Goal: Task Accomplishment & Management: Complete application form

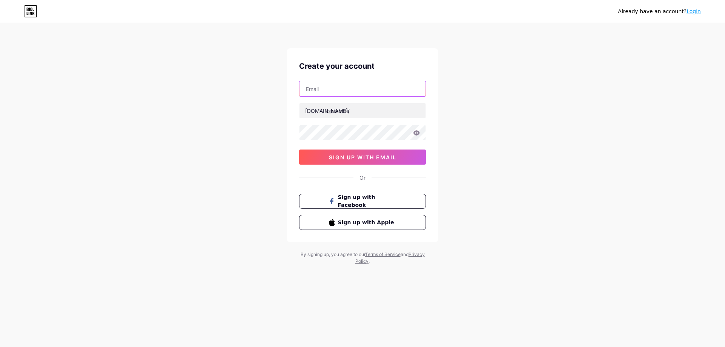
click at [351, 84] on input "text" at bounding box center [362, 88] width 126 height 15
type input "[EMAIL_ADDRESS][DOMAIN_NAME]"
click at [330, 105] on input "text" at bounding box center [362, 110] width 126 height 15
type input "nandin027"
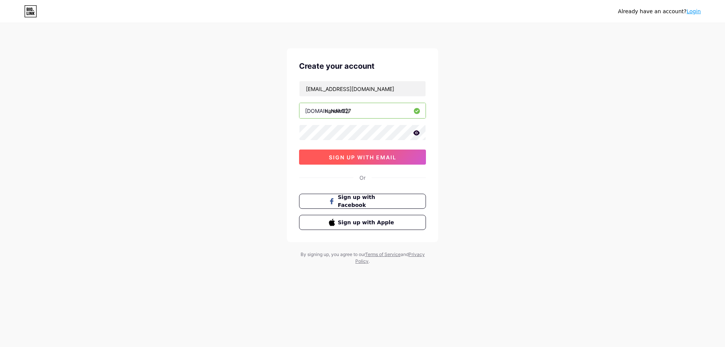
click at [359, 155] on span "sign up with email" at bounding box center [363, 157] width 68 height 6
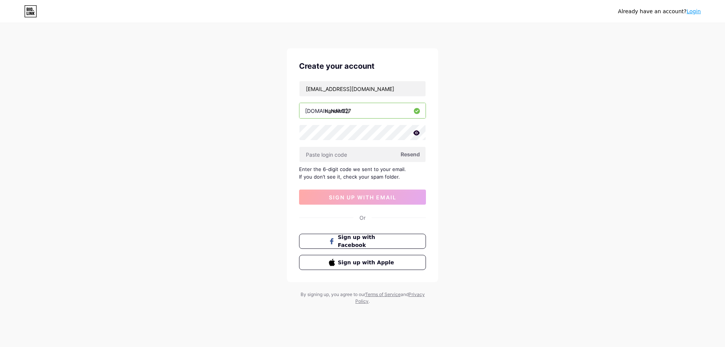
click at [414, 133] on icon at bounding box center [416, 132] width 6 height 5
click at [360, 156] on input "text" at bounding box center [362, 154] width 126 height 15
paste input "Nandin3008"
type input "Nandin3008"
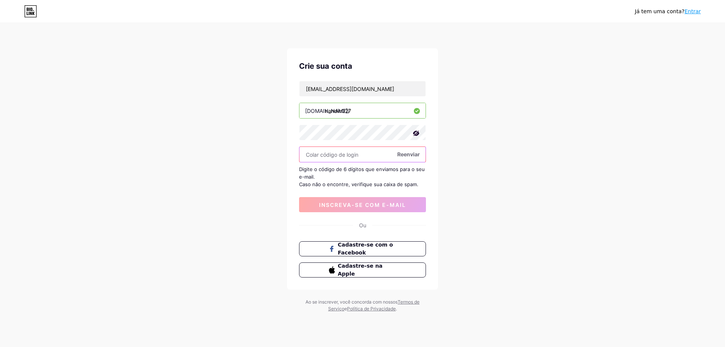
click at [380, 156] on input "text" at bounding box center [362, 154] width 126 height 15
click at [401, 151] on font "Reenviar" at bounding box center [408, 154] width 23 height 6
click at [332, 151] on input "text" at bounding box center [362, 154] width 126 height 15
click at [337, 88] on input "[EMAIL_ADDRESS][DOMAIN_NAME]" at bounding box center [362, 88] width 126 height 15
click at [336, 88] on input "[EMAIL_ADDRESS][DOMAIN_NAME]" at bounding box center [362, 88] width 126 height 15
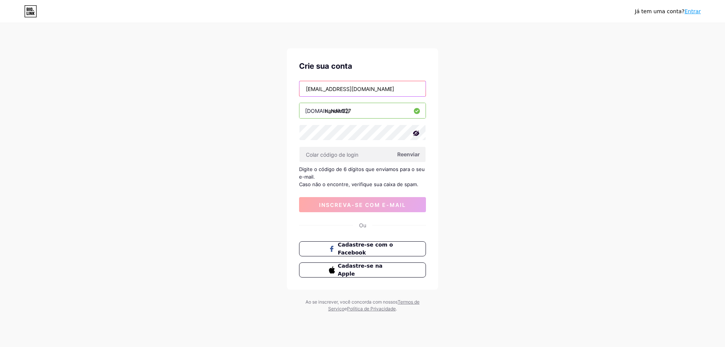
click at [336, 88] on input "[EMAIL_ADDRESS][DOMAIN_NAME]" at bounding box center [362, 88] width 126 height 15
click at [322, 87] on input "[EMAIL_ADDRESS][DOMAIN_NAME]" at bounding box center [362, 88] width 126 height 15
click at [280, 87] on div "[PERSON_NAME] tem uma conta? Entrar Crie sua conta [EMAIL_ADDRESS][DOMAIN_NAME]…" at bounding box center [362, 168] width 725 height 336
click at [328, 89] on input "[EMAIL_ADDRESS][DOMAIN_NAME]" at bounding box center [362, 88] width 126 height 15
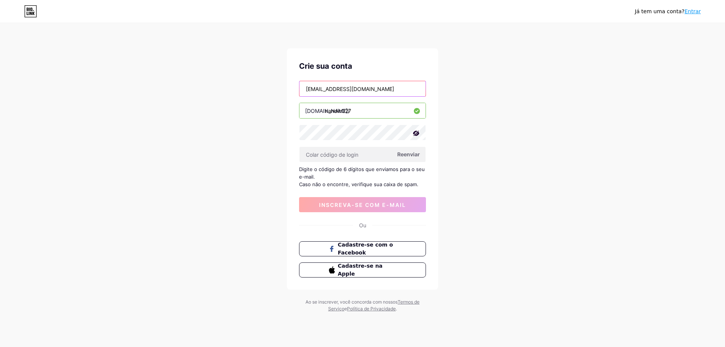
type input "[EMAIL_ADDRESS][DOMAIN_NAME]"
click at [408, 151] on font "Reenviar" at bounding box center [408, 154] width 23 height 6
click at [488, 97] on div "[PERSON_NAME] tem uma conta? Entrar Crie sua conta [EMAIL_ADDRESS][DOMAIN_NAME]…" at bounding box center [362, 168] width 725 height 336
click at [361, 253] on span "Cadastre-se com o Facebook" at bounding box center [367, 249] width 59 height 16
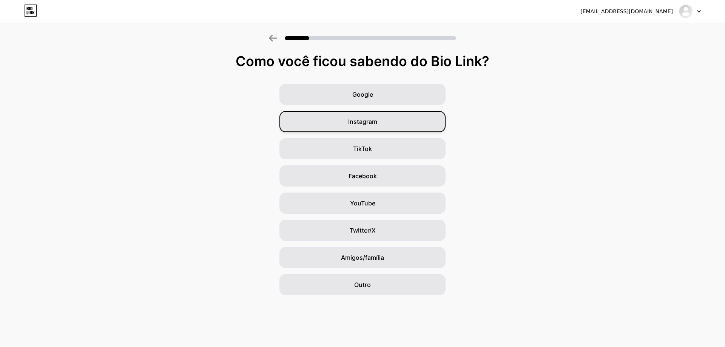
click at [400, 117] on div "Instagram" at bounding box center [362, 121] width 166 height 21
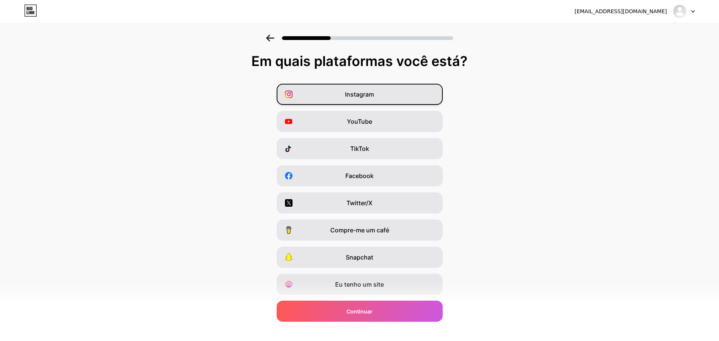
click at [384, 96] on div "Instagram" at bounding box center [360, 94] width 166 height 21
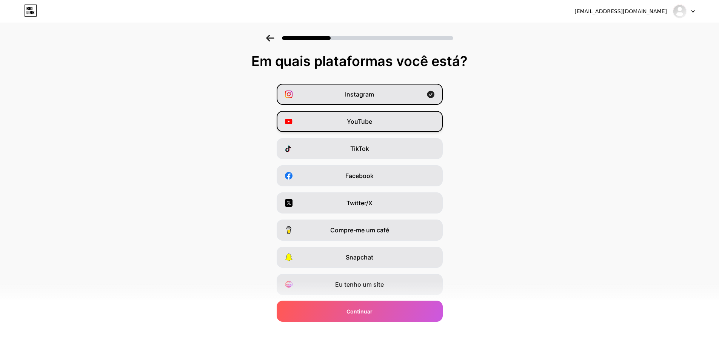
click at [387, 127] on div "YouTube" at bounding box center [360, 121] width 166 height 21
click at [413, 145] on div "TikTok" at bounding box center [360, 148] width 166 height 21
click at [363, 154] on div "TikTok" at bounding box center [360, 148] width 166 height 21
click at [376, 143] on div "TikTok" at bounding box center [360, 148] width 166 height 21
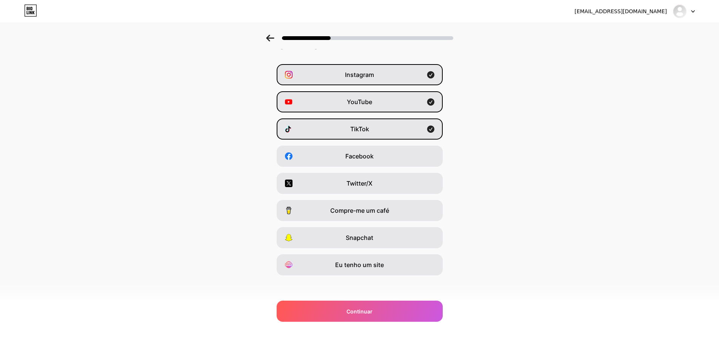
scroll to position [22, 0]
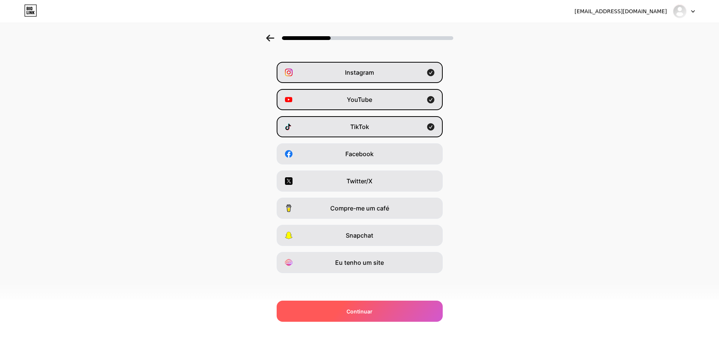
click at [373, 315] on span "Continuar" at bounding box center [360, 312] width 26 height 8
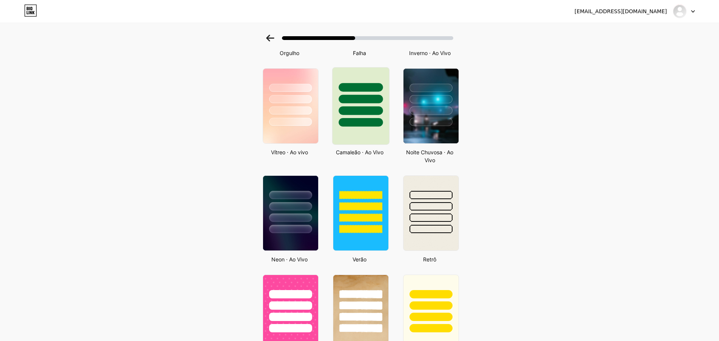
scroll to position [227, 0]
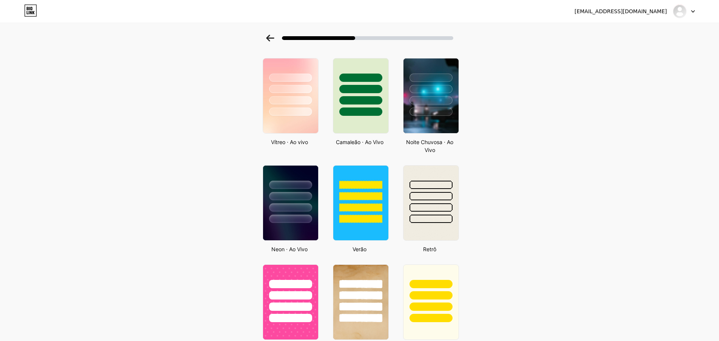
click at [142, 140] on div "Selecione um tema Noções básicas Carbono Natal Orgulho Falha Inverno · Ao Vivo …" at bounding box center [359, 229] width 719 height 842
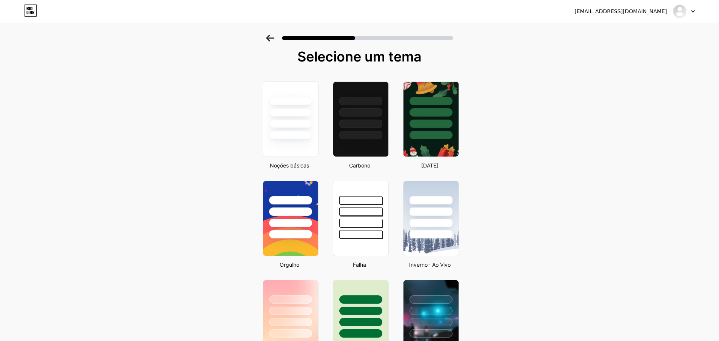
scroll to position [0, 0]
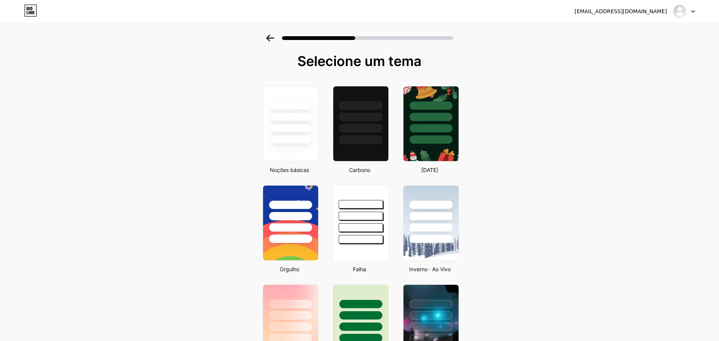
click at [362, 208] on div at bounding box center [361, 204] width 44 height 9
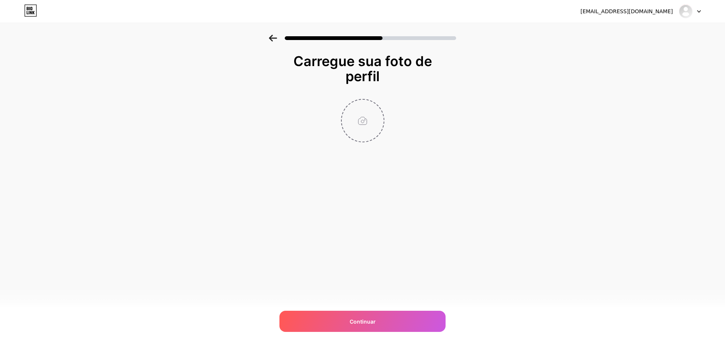
click at [359, 122] on input "file" at bounding box center [363, 121] width 42 height 42
type input "C:\fakepath\Perfil.jpg"
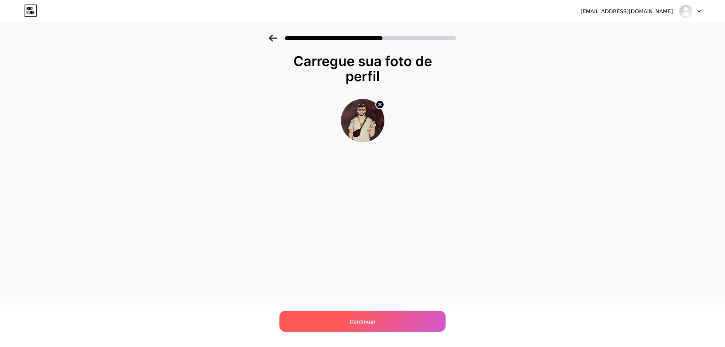
click at [367, 323] on font "Continuar" at bounding box center [363, 321] width 26 height 6
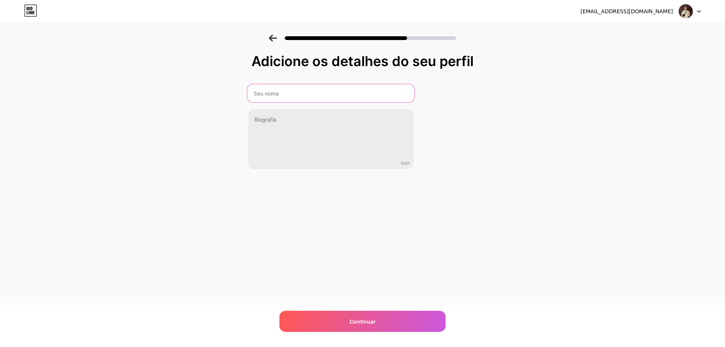
click at [275, 100] on input "text" at bounding box center [330, 93] width 167 height 18
type input "Nandin"
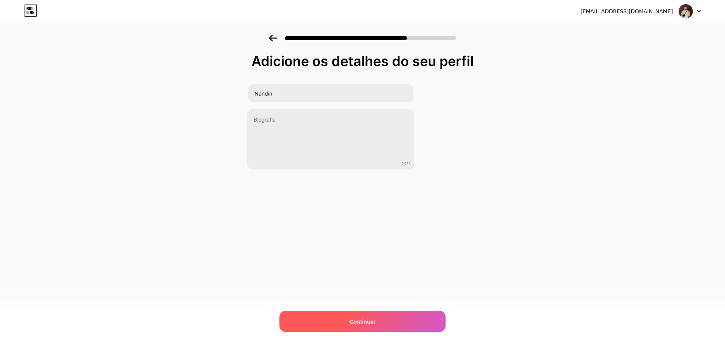
click at [336, 325] on div "Continuar" at bounding box center [362, 321] width 166 height 21
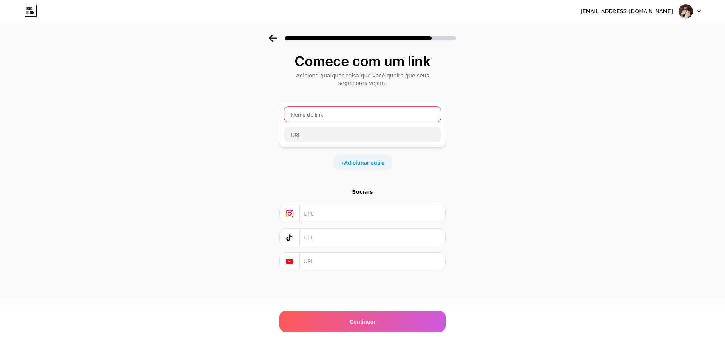
click at [314, 112] on input "text" at bounding box center [362, 114] width 156 height 15
type input "Nandin027"
click at [298, 111] on input "text" at bounding box center [362, 114] width 156 height 15
type input "Twitch"
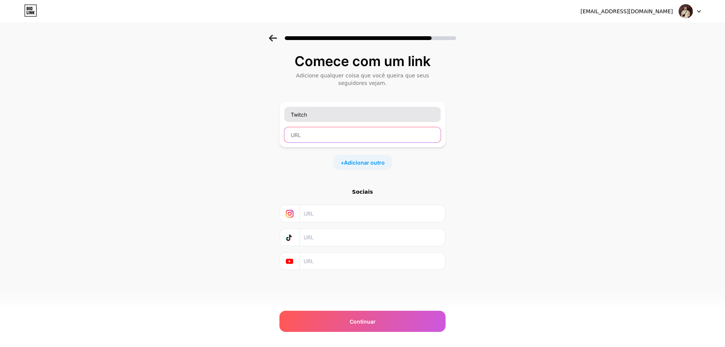
paste input "https://www.twitch.tv/nandin_027"
type input "https://www.twitch.tv/nandin_027"
click at [361, 165] on font "Adicionar outro" at bounding box center [364, 162] width 41 height 6
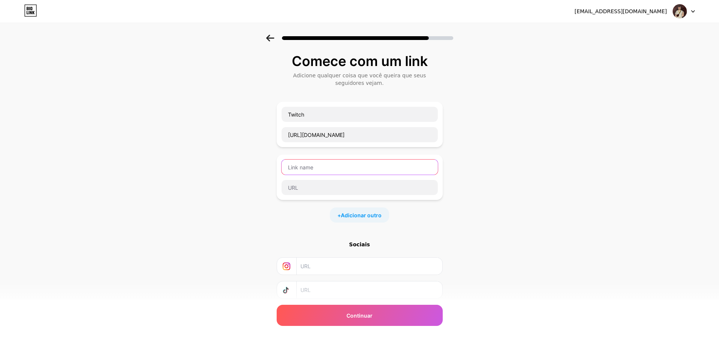
click at [327, 164] on input "text" at bounding box center [360, 167] width 156 height 15
type input "Kick"
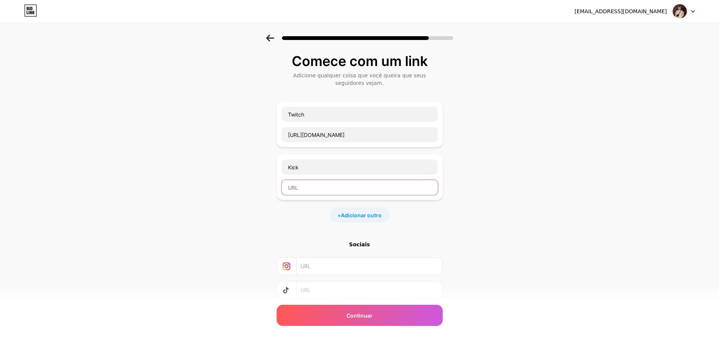
paste input "kick.com/nandin027"
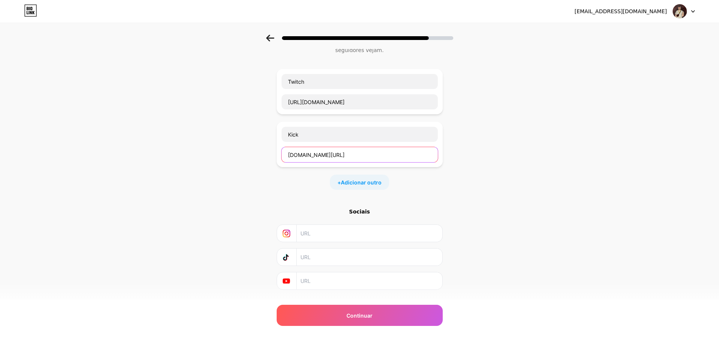
scroll to position [38, 0]
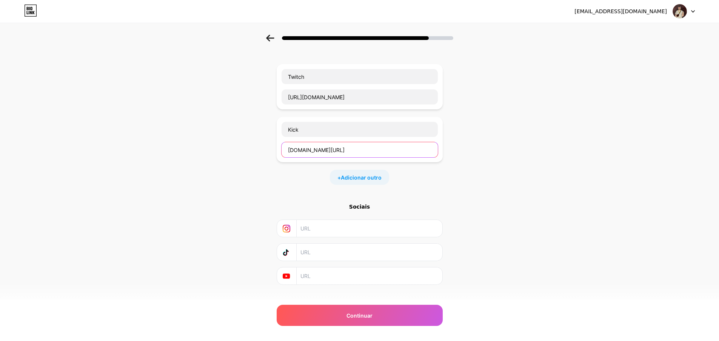
type input "kick.com/nandin027"
click at [332, 223] on input "text" at bounding box center [369, 228] width 137 height 17
paste input "https://www.instagram.com/nandinw027/"
type input "https://www.instagram.com/nandinw027/"
click at [321, 250] on input "text" at bounding box center [369, 252] width 137 height 17
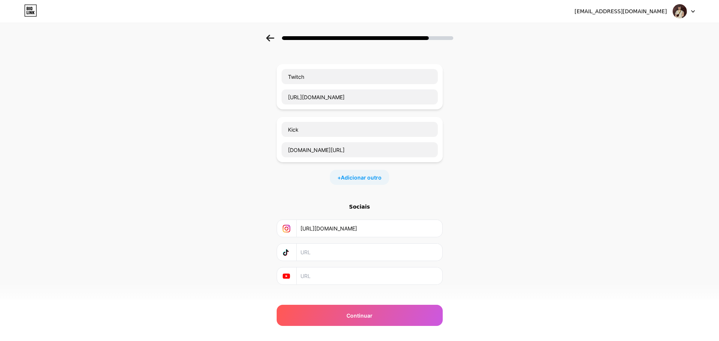
paste input "https://www.tiktok.com/@nandinw027"
type input "https://www.tiktok.com/@nandinw027"
drag, startPoint x: 309, startPoint y: 97, endPoint x: 277, endPoint y: 97, distance: 31.7
click at [277, 97] on div "Comece com um link Adicione qualquer coisa que você queira que seus seguidores …" at bounding box center [359, 160] width 719 height 326
drag, startPoint x: 290, startPoint y: 153, endPoint x: 336, endPoint y: 159, distance: 46.9
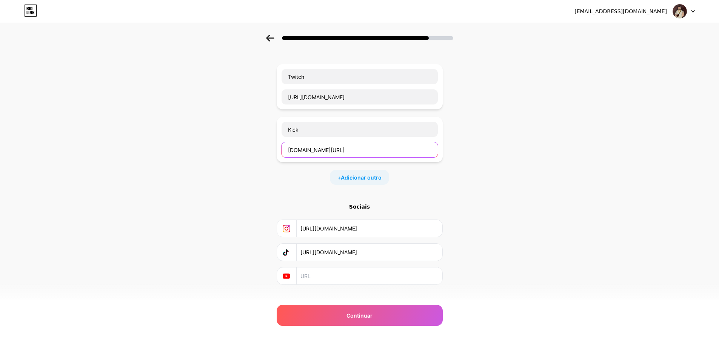
click at [290, 153] on input "kick.com/nandin027" at bounding box center [360, 149] width 156 height 15
paste input "https://"
type input "https://kick.com/nandin027"
click at [324, 282] on input "text" at bounding box center [369, 276] width 137 height 17
click at [327, 268] on input "text" at bounding box center [369, 276] width 137 height 17
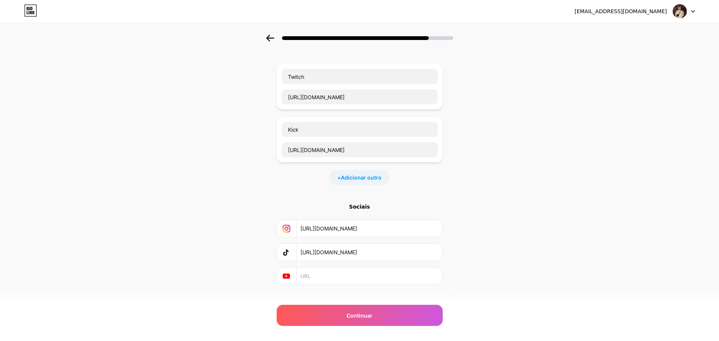
paste input "https://www.youtube.com/@Nandin_027"
type input "https://www.youtube.com/@Nandin_027"
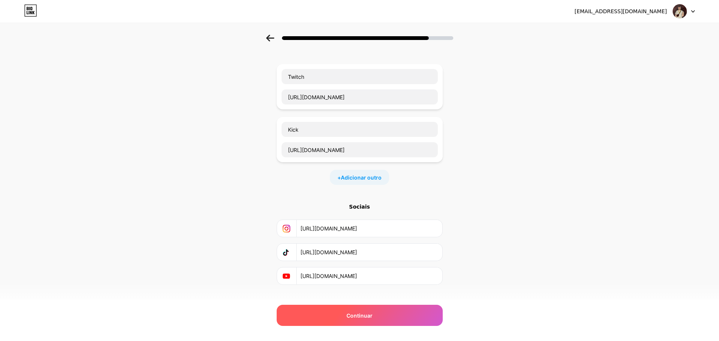
click at [387, 315] on div "Continuar" at bounding box center [360, 315] width 166 height 21
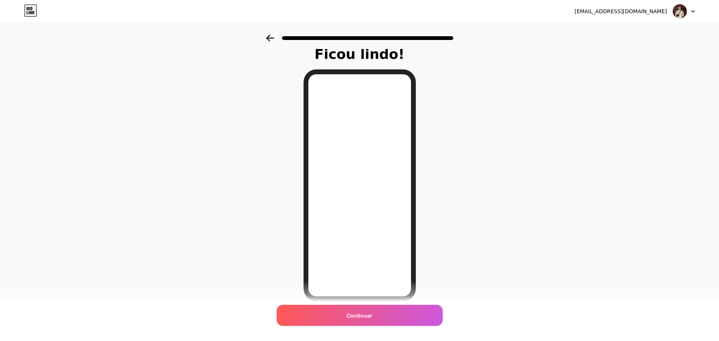
scroll to position [0, 0]
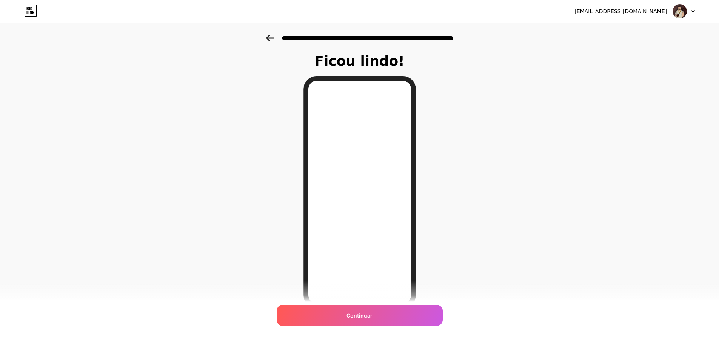
click at [381, 35] on div at bounding box center [359, 38] width 187 height 7
click at [390, 315] on div "Continuar" at bounding box center [360, 315] width 166 height 21
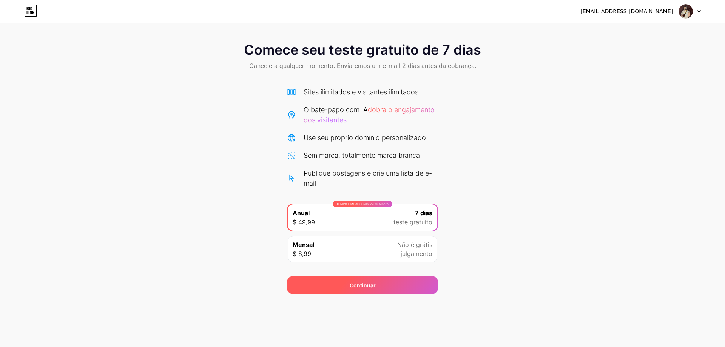
click at [386, 284] on div "Continuar" at bounding box center [362, 285] width 151 height 18
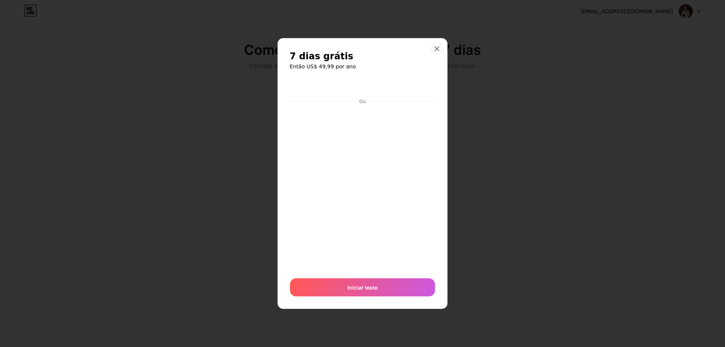
click at [438, 48] on icon at bounding box center [437, 48] width 4 height 4
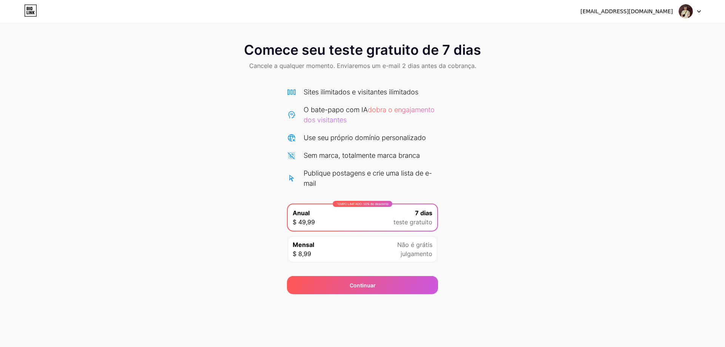
click at [688, 12] on img at bounding box center [686, 11] width 14 height 14
click at [639, 32] on li "Sair" at bounding box center [654, 31] width 94 height 20
